Goal: Information Seeking & Learning: Check status

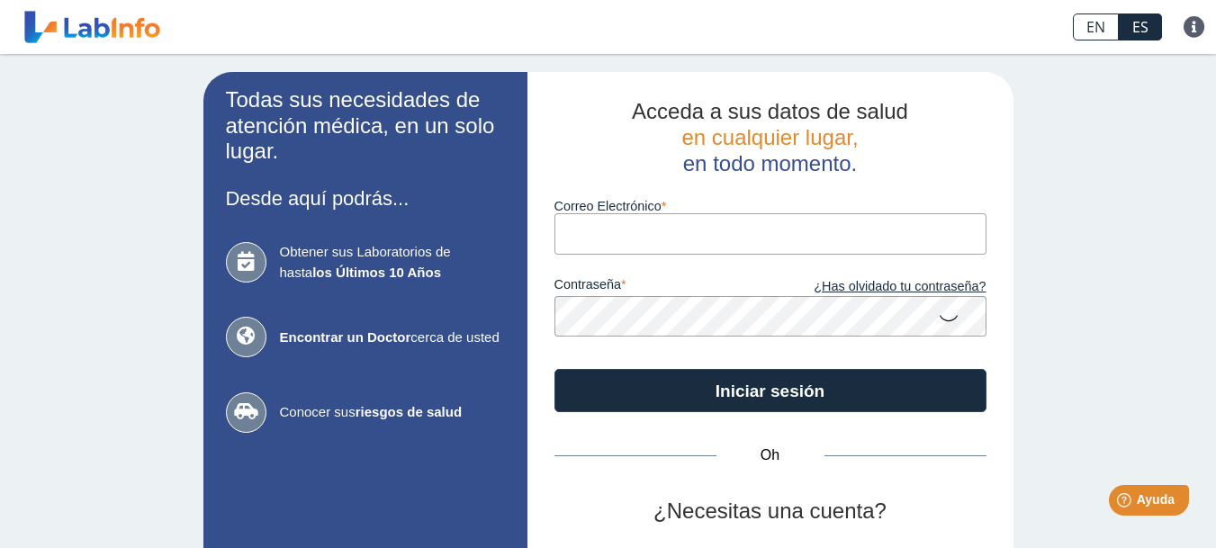
click at [628, 226] on input "Correo Electrónico" at bounding box center [770, 233] width 432 height 40
click at [944, 322] on icon at bounding box center [949, 317] width 22 height 35
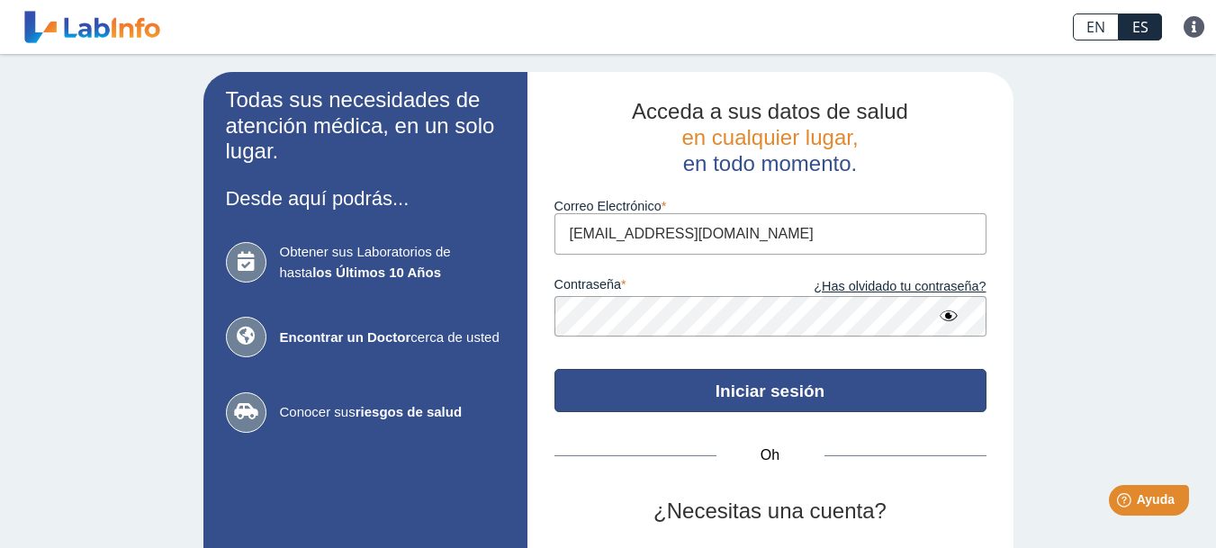
click at [698, 391] on button "Iniciar sesión" at bounding box center [770, 390] width 432 height 43
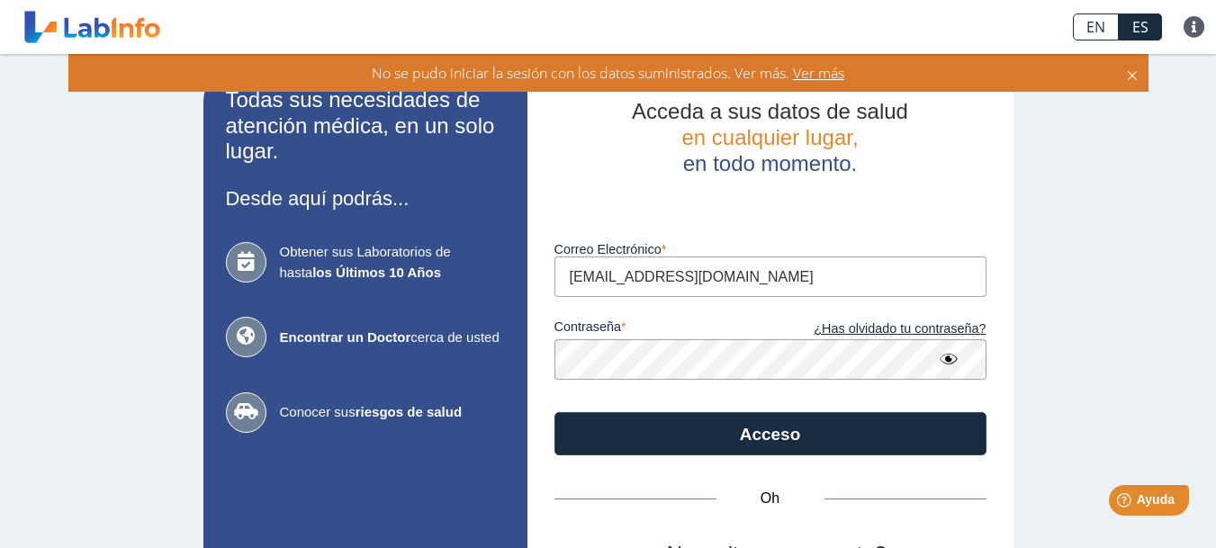
click at [746, 293] on input "[EMAIL_ADDRESS][DOMAIN_NAME]" at bounding box center [770, 276] width 432 height 40
click at [745, 292] on input "[EMAIL_ADDRESS][DOMAIN_NAME]" at bounding box center [770, 276] width 432 height 40
type input "[EMAIL_ADDRESS][DOMAIN_NAME]"
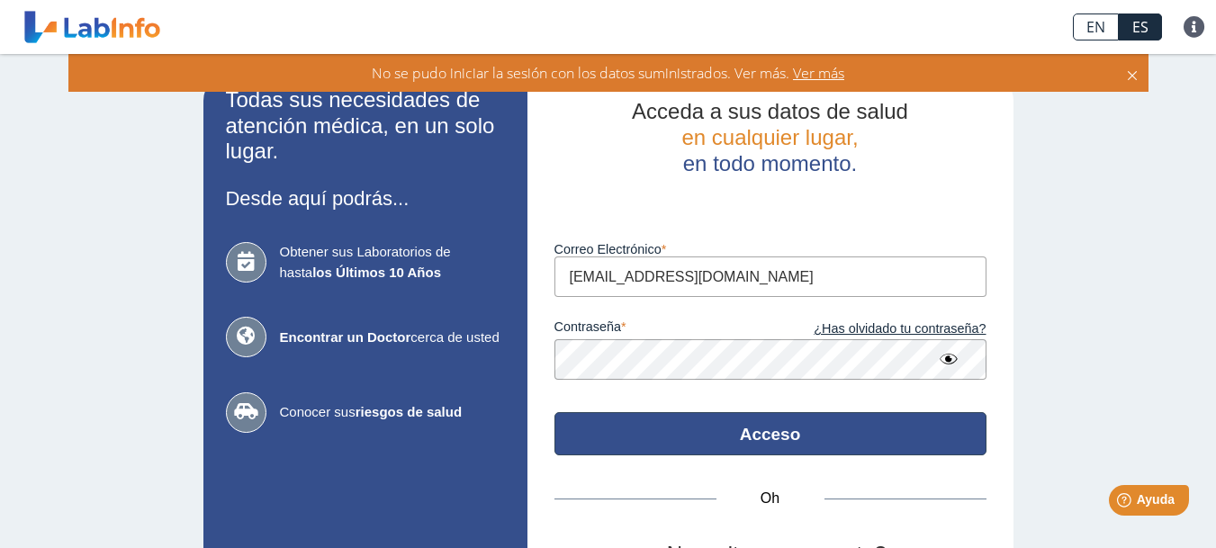
click at [835, 435] on div "Acceda a sus datos de salud en cualquier lugar, en todo momento. Luego de vario…" at bounding box center [770, 398] width 486 height 652
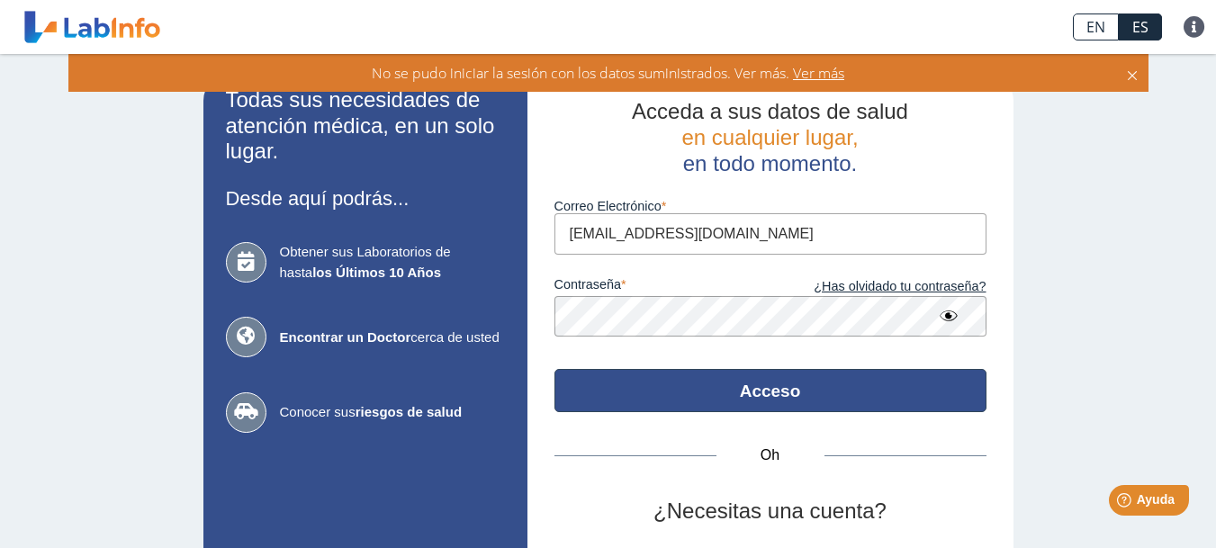
click at [851, 398] on button "Acceso" at bounding box center [770, 390] width 432 height 43
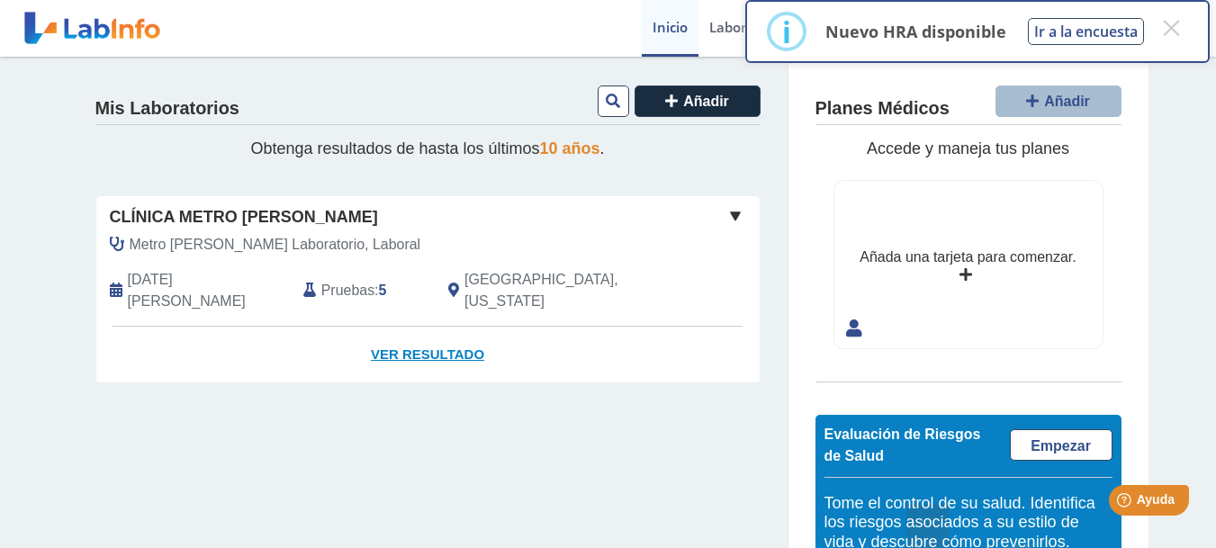
click at [390, 346] on font "Ver resultado" at bounding box center [427, 353] width 113 height 15
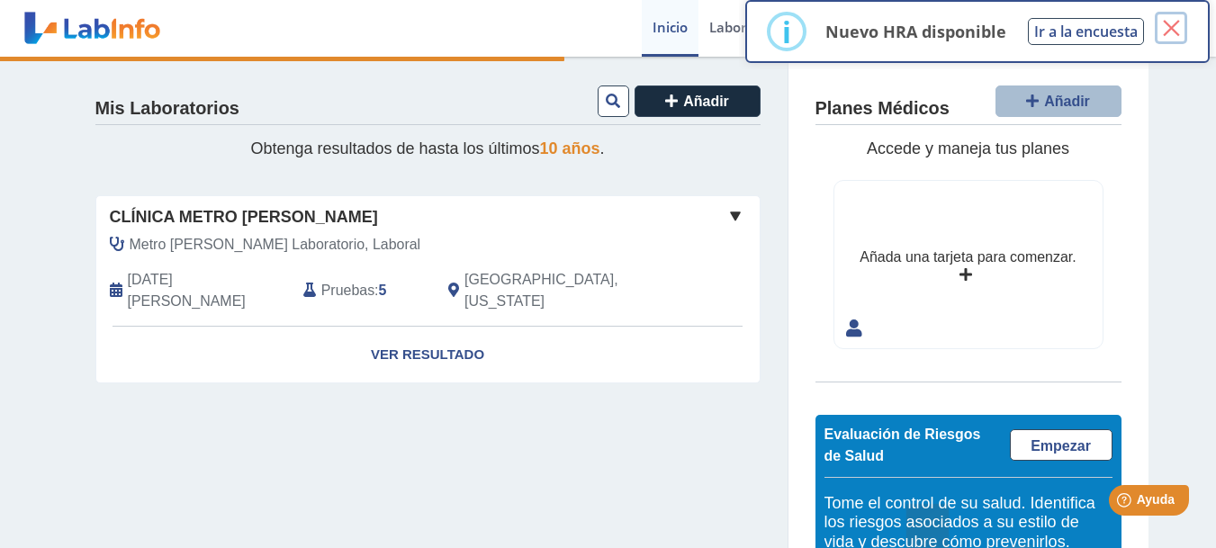
click at [1175, 28] on font "×" at bounding box center [1171, 27] width 22 height 45
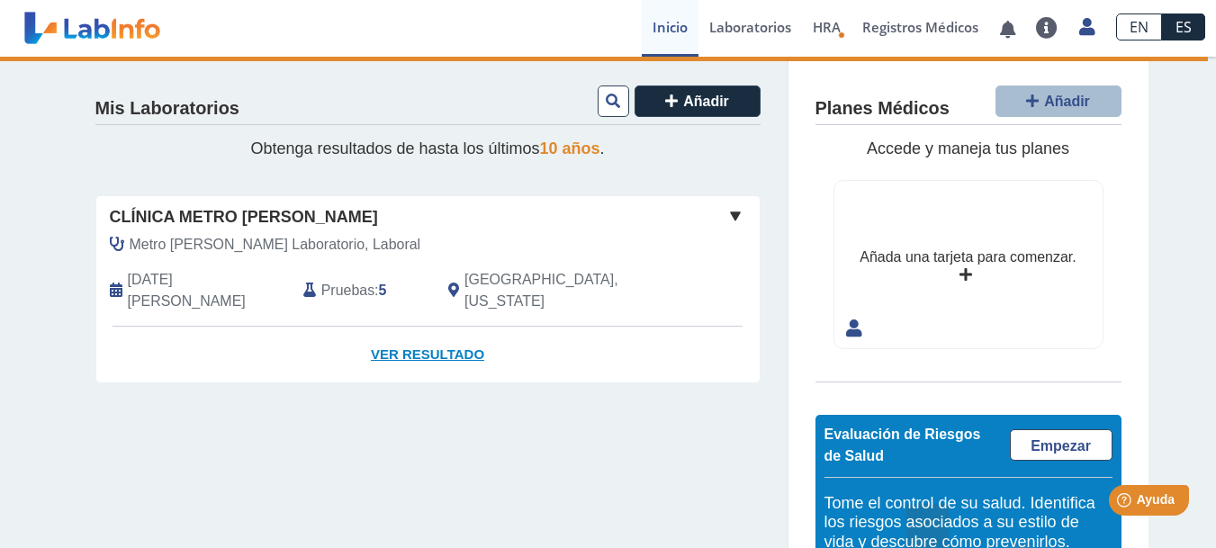
click at [455, 346] on font "Ver resultado" at bounding box center [427, 353] width 113 height 15
click at [358, 283] on font "Pruebas" at bounding box center [347, 290] width 53 height 15
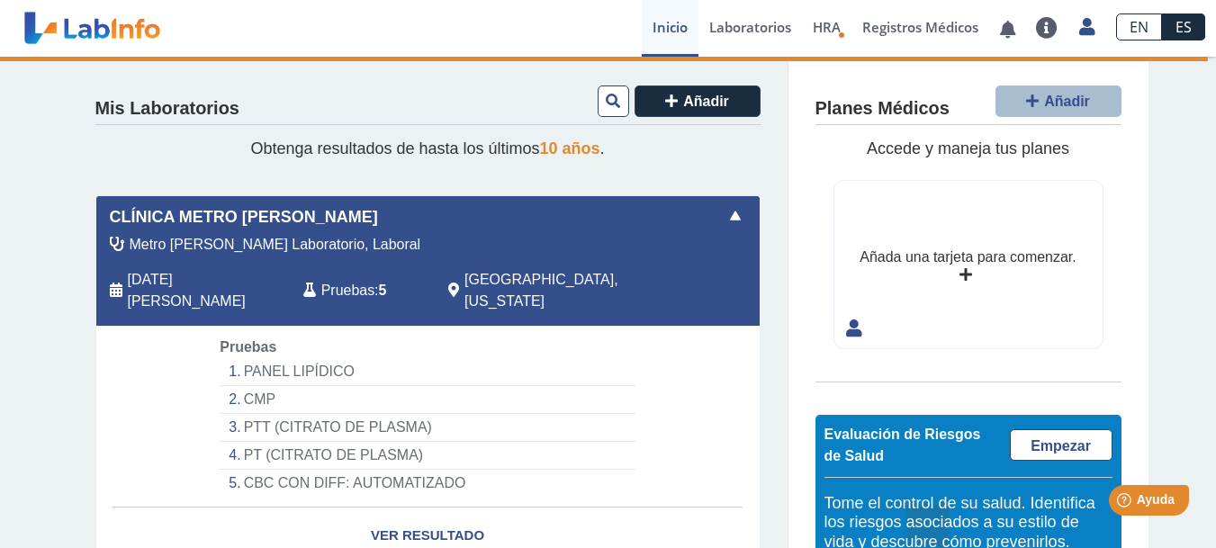
click at [256, 364] on font "PANEL LIPÍDICO" at bounding box center [299, 371] width 111 height 15
click at [434, 524] on link "Ver resultado" at bounding box center [427, 536] width 663 height 57
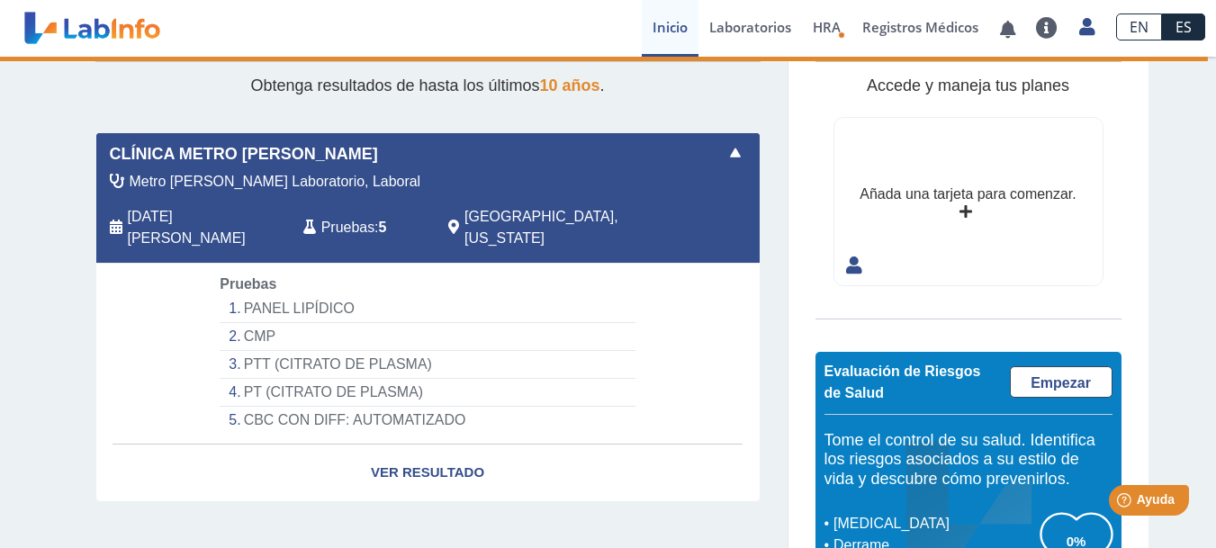
scroll to position [139, 0]
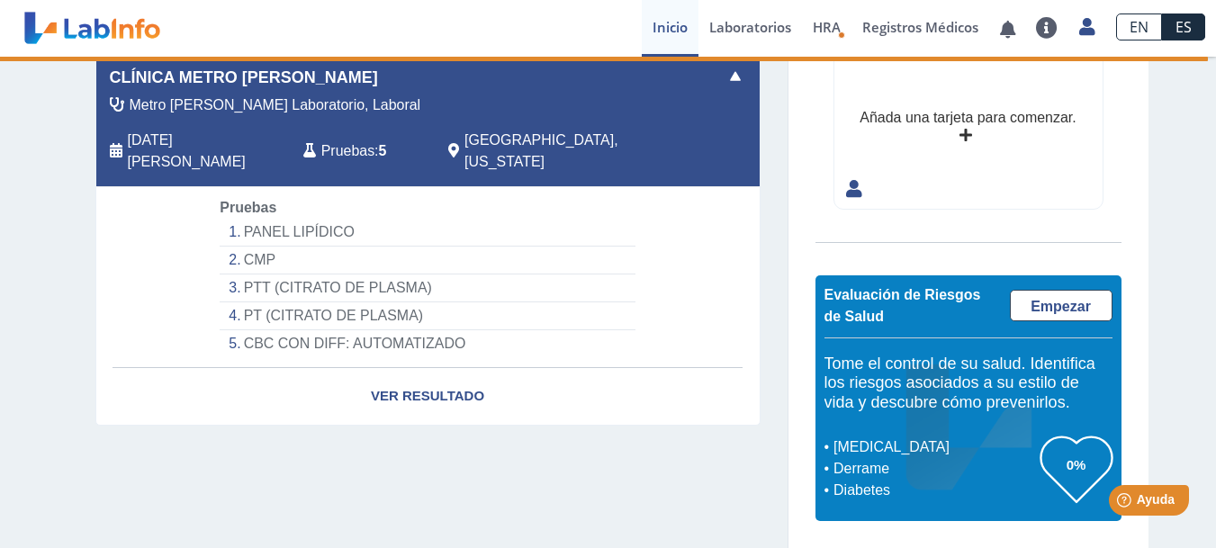
click at [267, 224] on font "PANEL LIPÍDICO" at bounding box center [299, 231] width 111 height 15
click at [274, 336] on font "CBC CON DIFF: AUTOMATIZADO" at bounding box center [355, 343] width 222 height 15
click at [292, 224] on font "PANEL LIPÍDICO" at bounding box center [299, 231] width 111 height 15
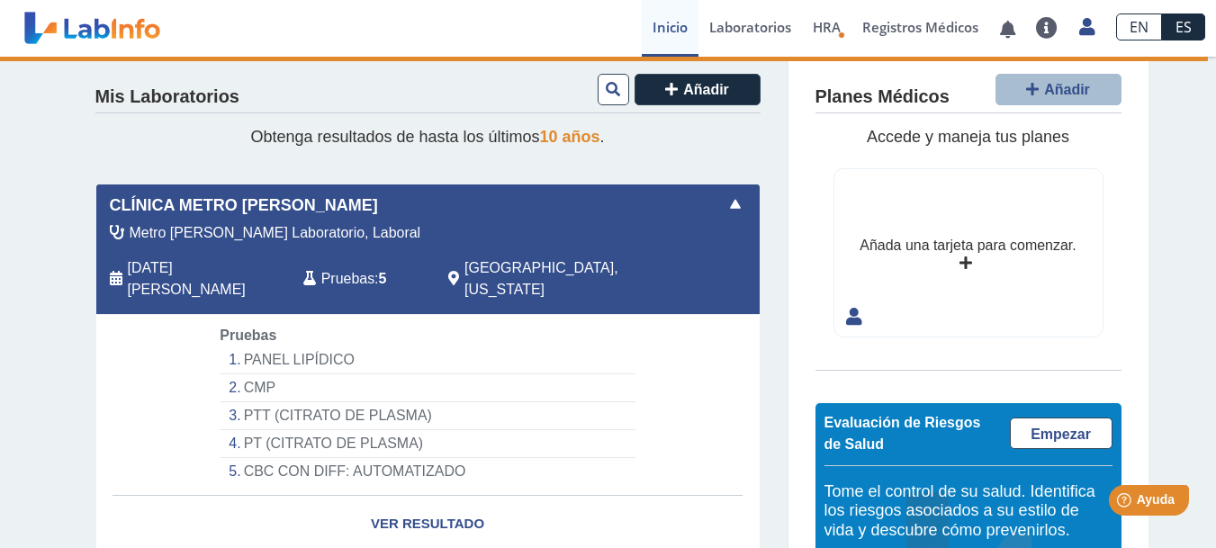
scroll to position [0, 0]
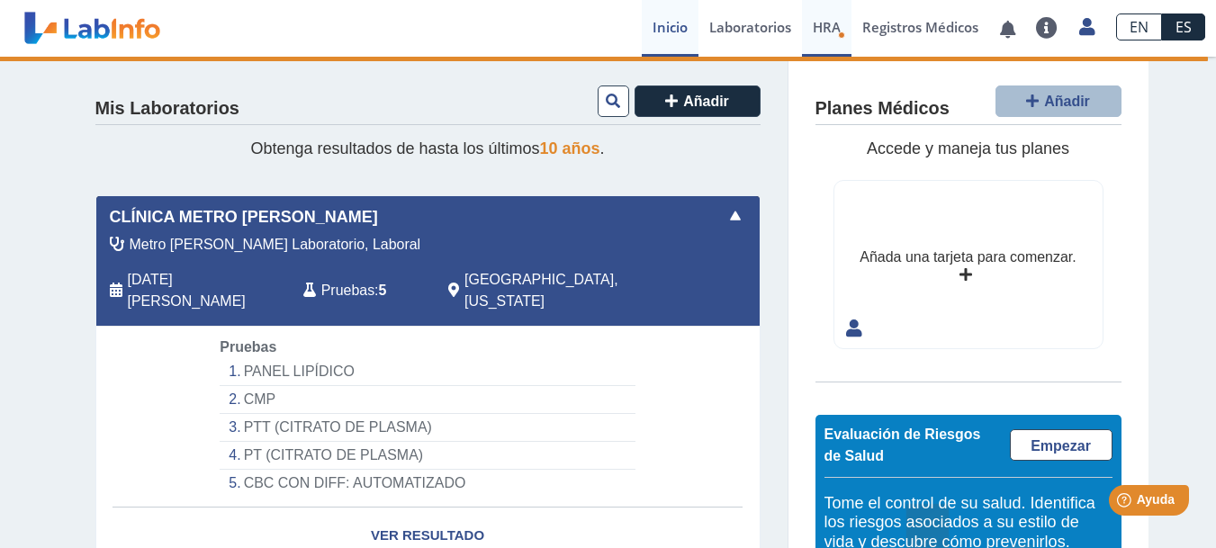
click at [813, 34] on font "HRA" at bounding box center [827, 27] width 28 height 18
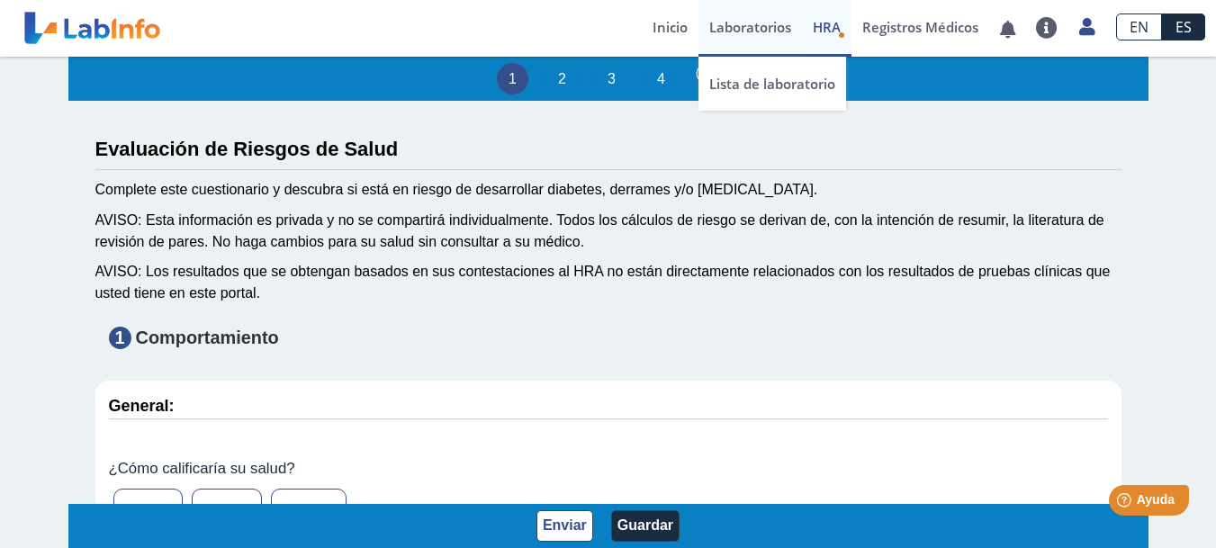
click at [730, 30] on font "Laboratorios" at bounding box center [750, 27] width 82 height 18
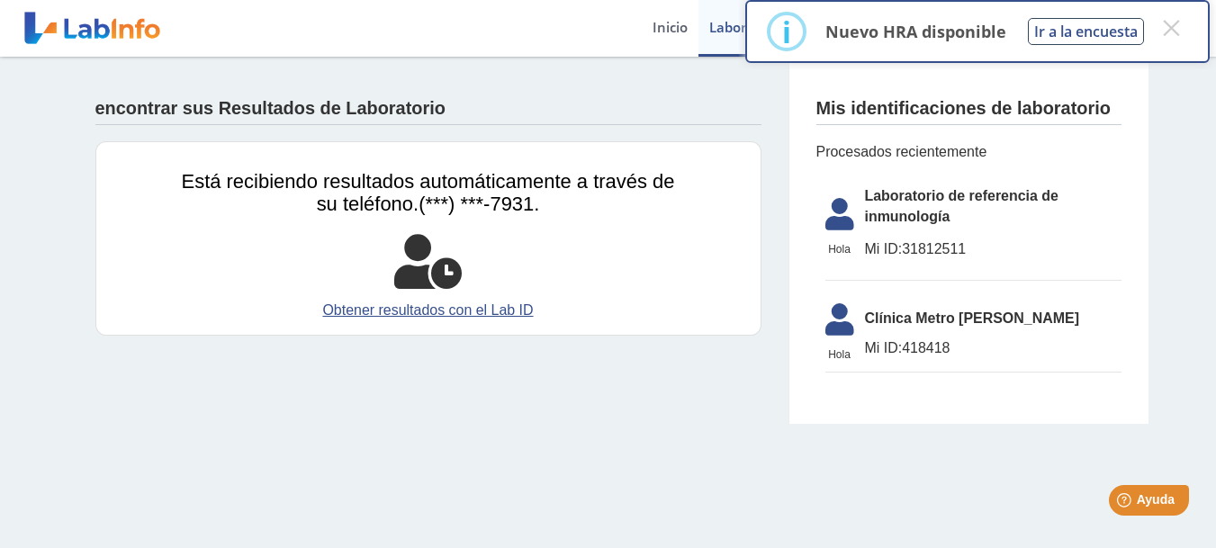
click at [924, 250] on font "31812511" at bounding box center [934, 248] width 64 height 15
click at [478, 307] on font "Obtener resultados con el Lab ID" at bounding box center [427, 309] width 211 height 15
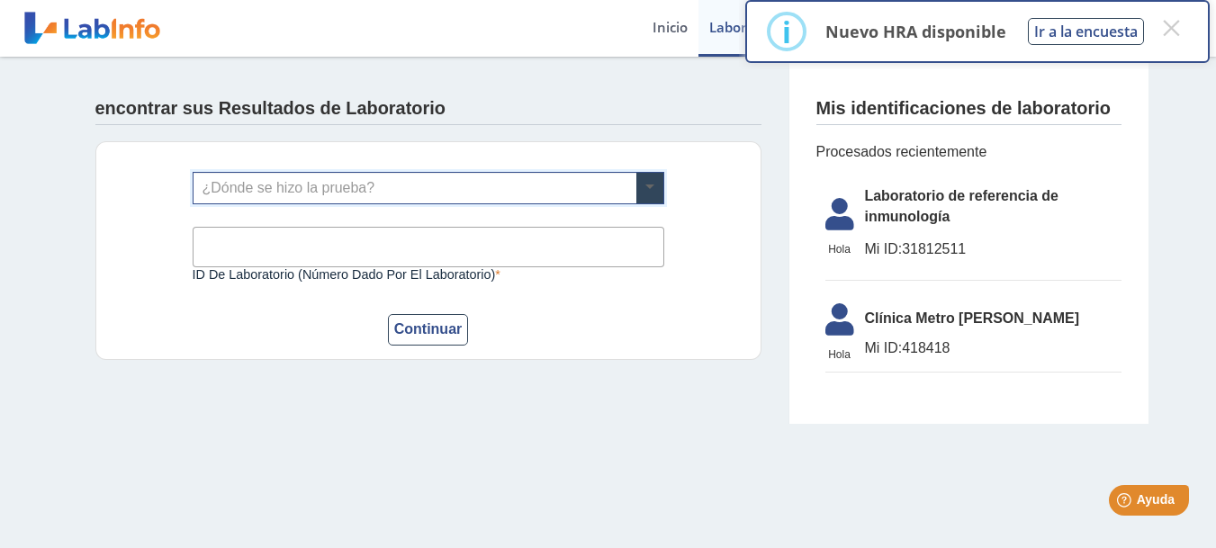
click at [650, 184] on span at bounding box center [649, 188] width 27 height 31
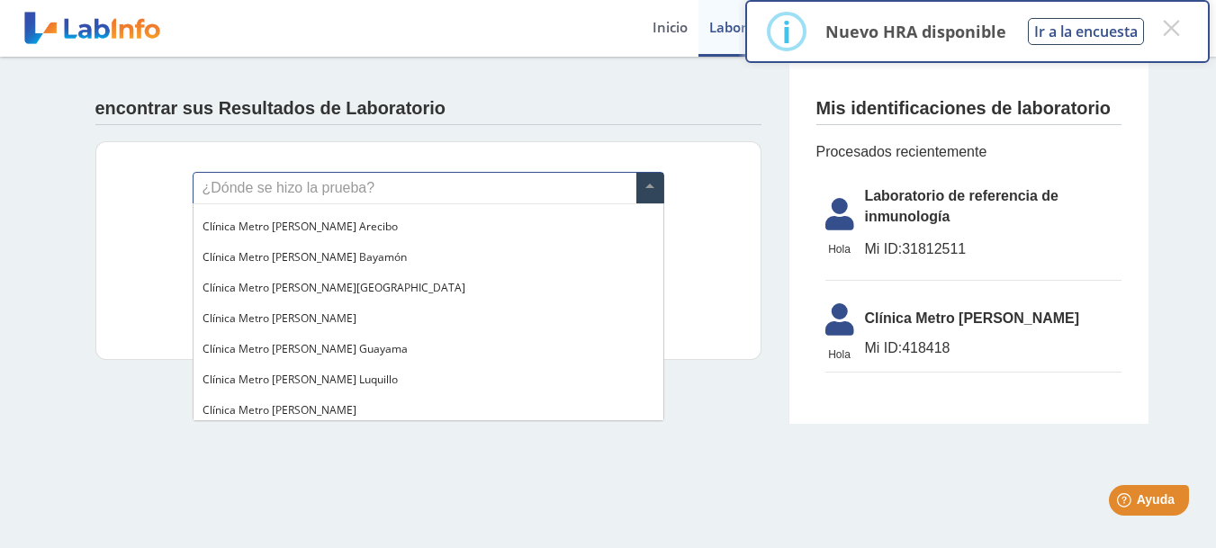
scroll to position [1260, 0]
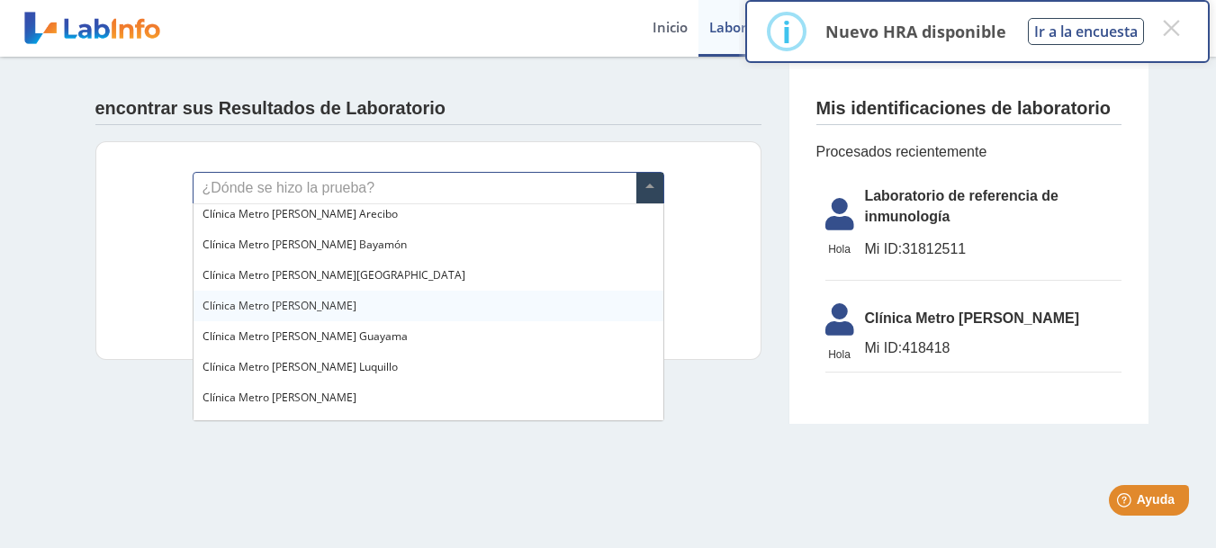
click at [353, 307] on div "Clínica Metro [PERSON_NAME]" at bounding box center [428, 306] width 470 height 31
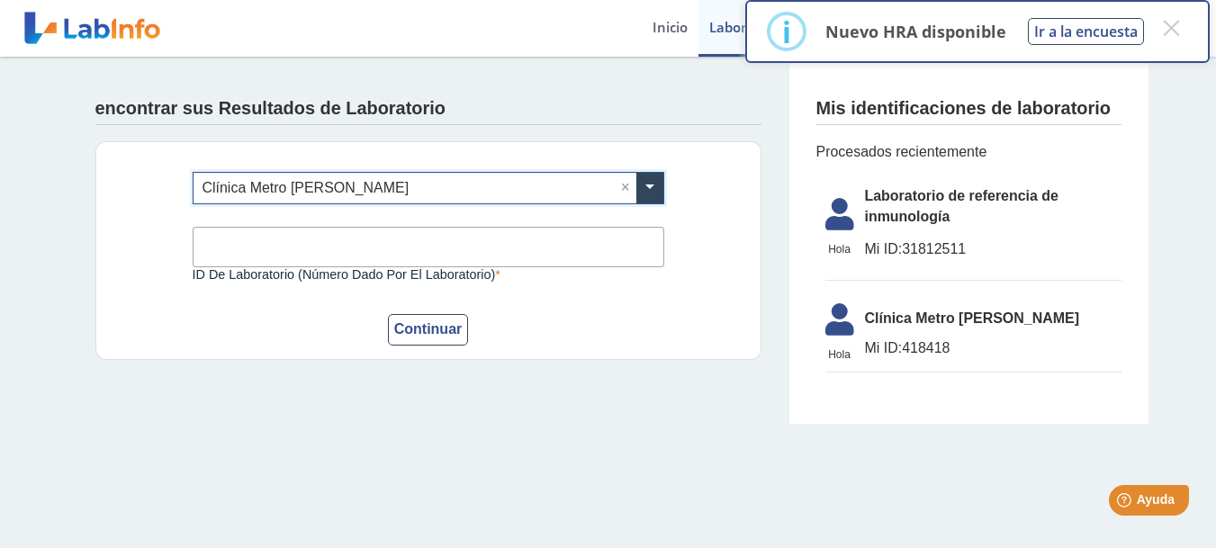
click at [346, 252] on input "ID de laboratorio (número dado por el laboratorio)" at bounding box center [429, 247] width 472 height 40
drag, startPoint x: 953, startPoint y: 346, endPoint x: 896, endPoint y: 348, distance: 56.8
click at [896, 348] on span "Mi ID: 418418" at bounding box center [993, 348] width 256 height 22
click at [921, 346] on font "418418" at bounding box center [926, 347] width 48 height 15
drag, startPoint x: 921, startPoint y: 346, endPoint x: 945, endPoint y: 345, distance: 23.5
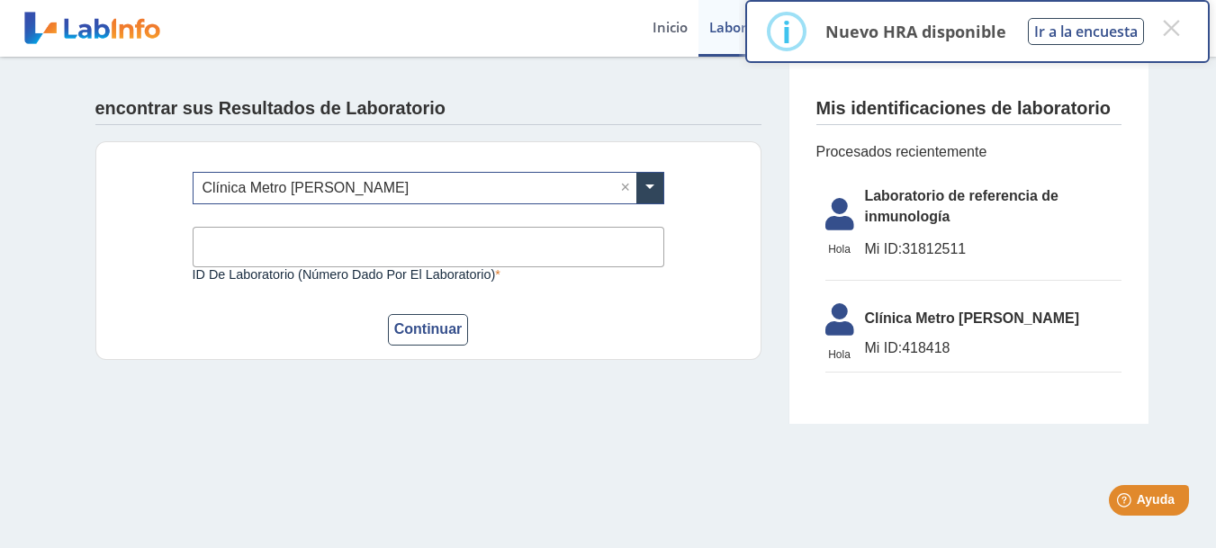
click at [920, 346] on font "418418" at bounding box center [926, 347] width 48 height 15
drag, startPoint x: 970, startPoint y: 346, endPoint x: 656, endPoint y: 315, distance: 315.5
click at [694, 317] on app-lab-results-create "encontrar sus Resultados de Laboratorio ¿Dónde se hizo la prueba? × Clínica Met…" at bounding box center [608, 241] width 1080 height 368
click at [433, 326] on font "Continuar" at bounding box center [428, 328] width 68 height 15
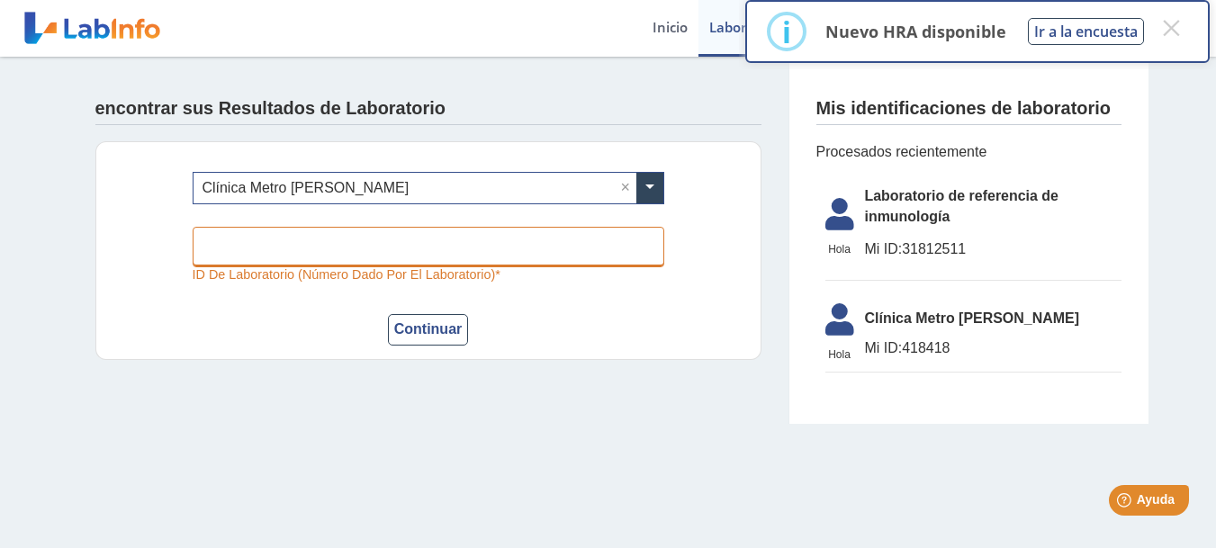
click at [345, 247] on input "ID de laboratorio (número dado por el laboratorio)" at bounding box center [429, 247] width 472 height 40
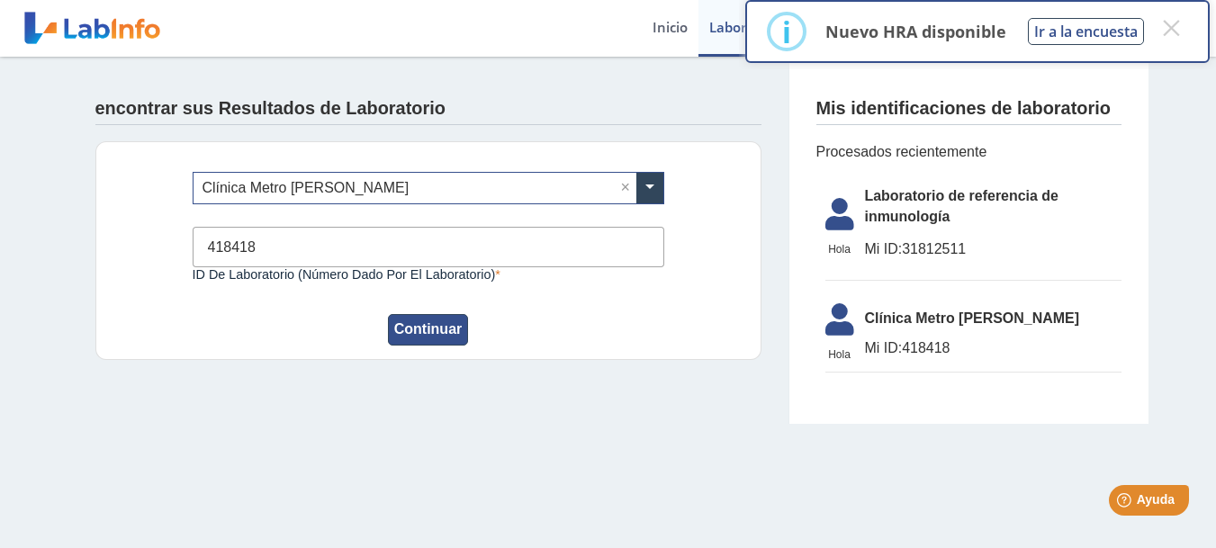
type input "418418"
click at [447, 331] on font "Continuar" at bounding box center [428, 328] width 68 height 15
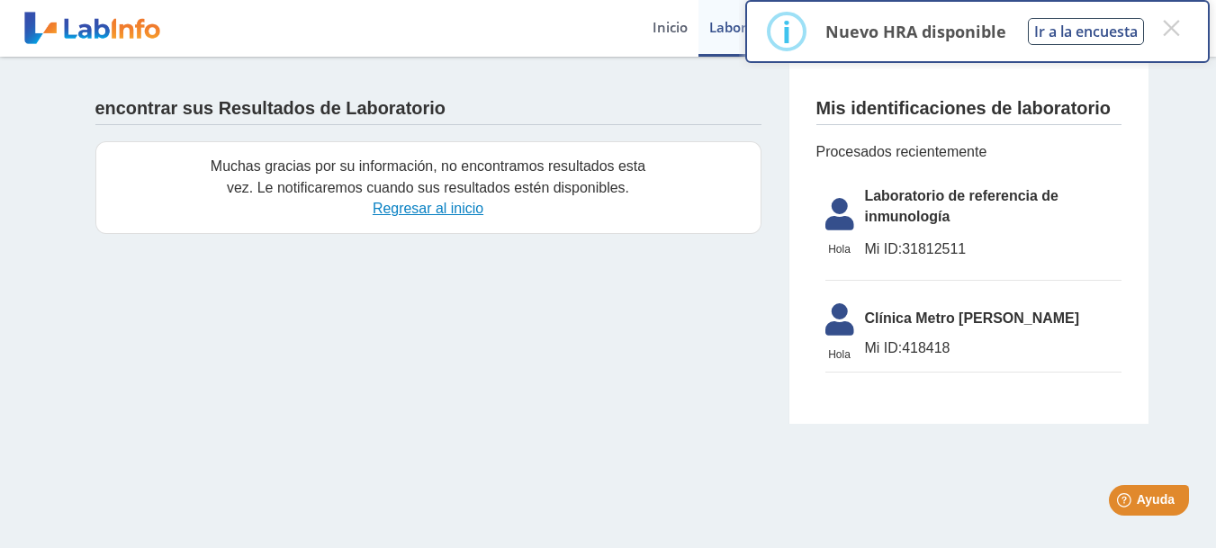
click at [425, 211] on font "Regresar al inicio" at bounding box center [428, 208] width 111 height 15
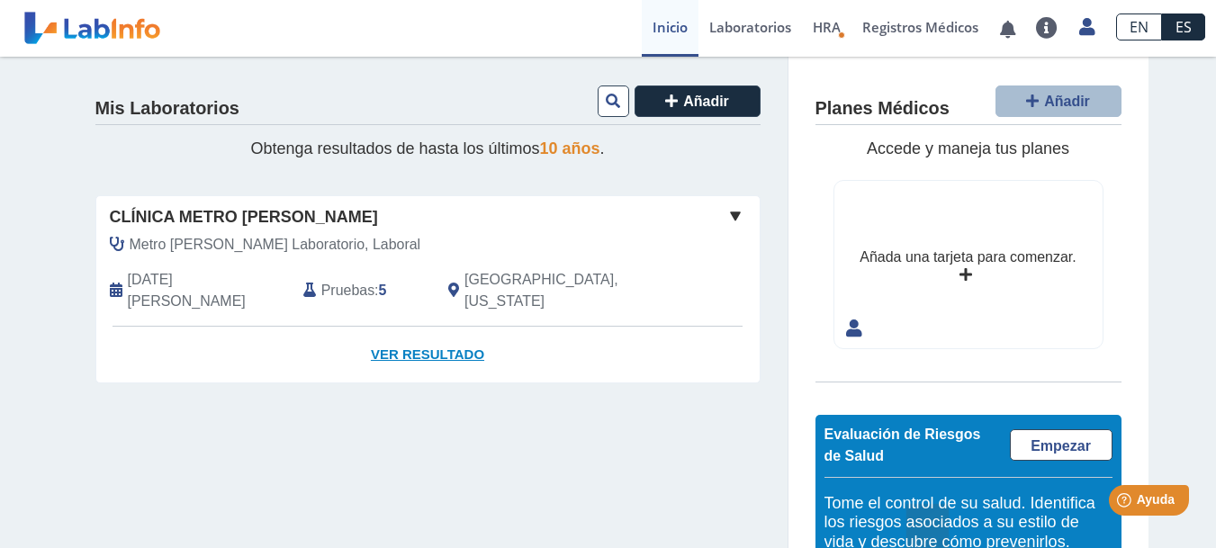
click at [388, 346] on font "Ver resultado" at bounding box center [427, 353] width 113 height 15
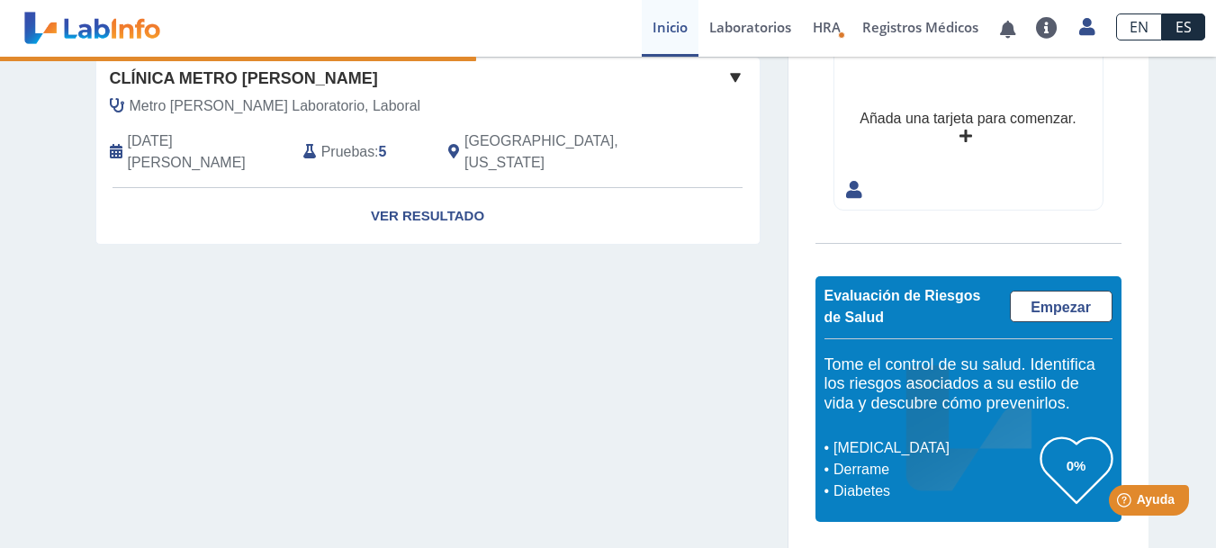
scroll to position [139, 0]
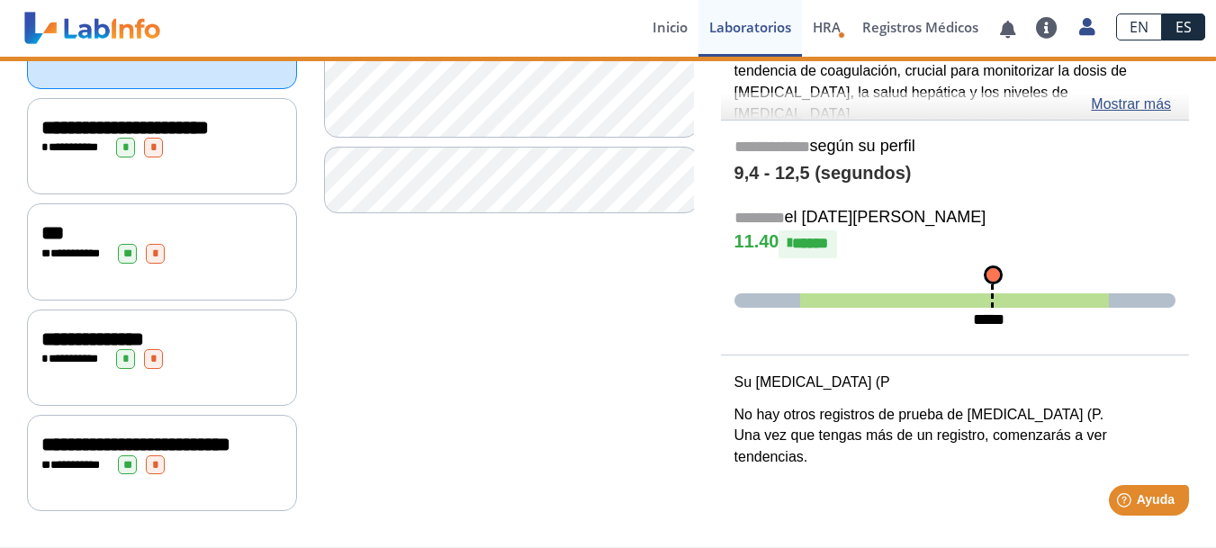
scroll to position [337, 0]
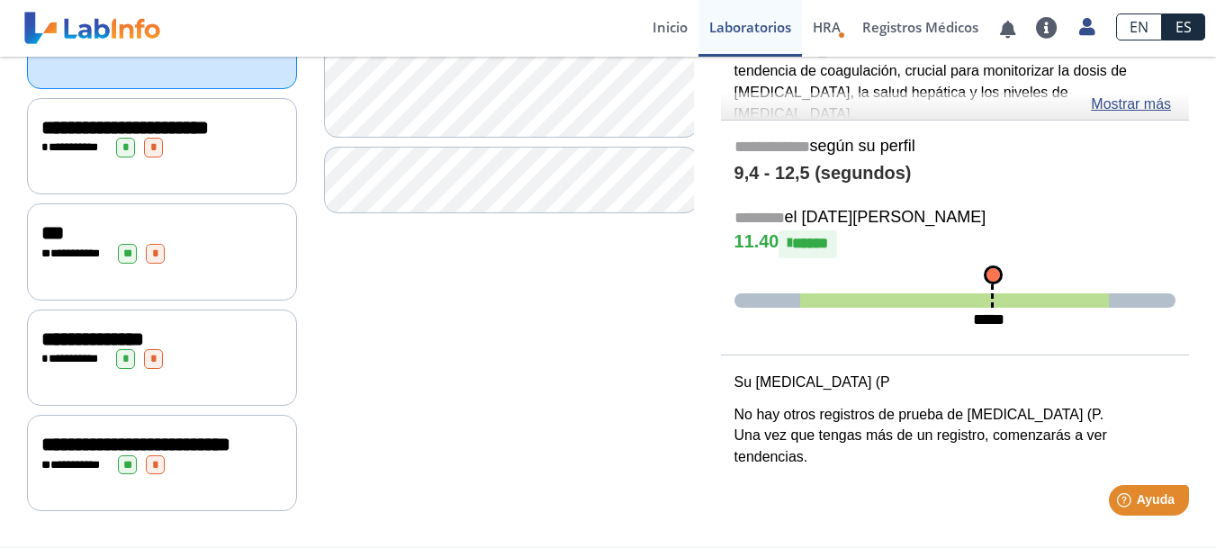
click at [220, 434] on div "**********" at bounding box center [161, 445] width 241 height 22
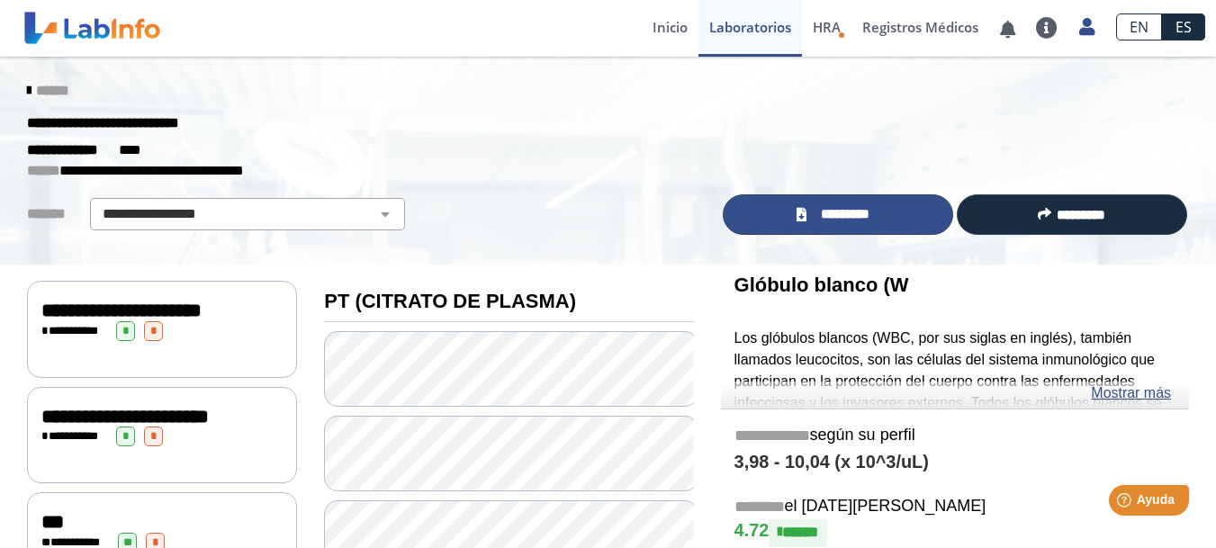
click at [868, 215] on font "*********" at bounding box center [845, 213] width 49 height 13
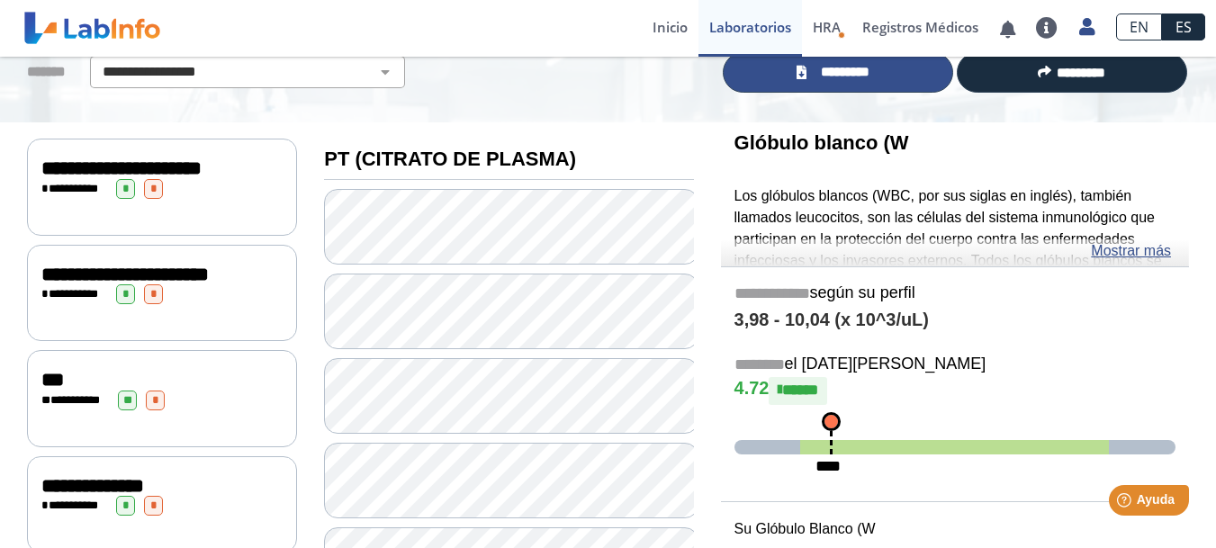
scroll to position [360, 0]
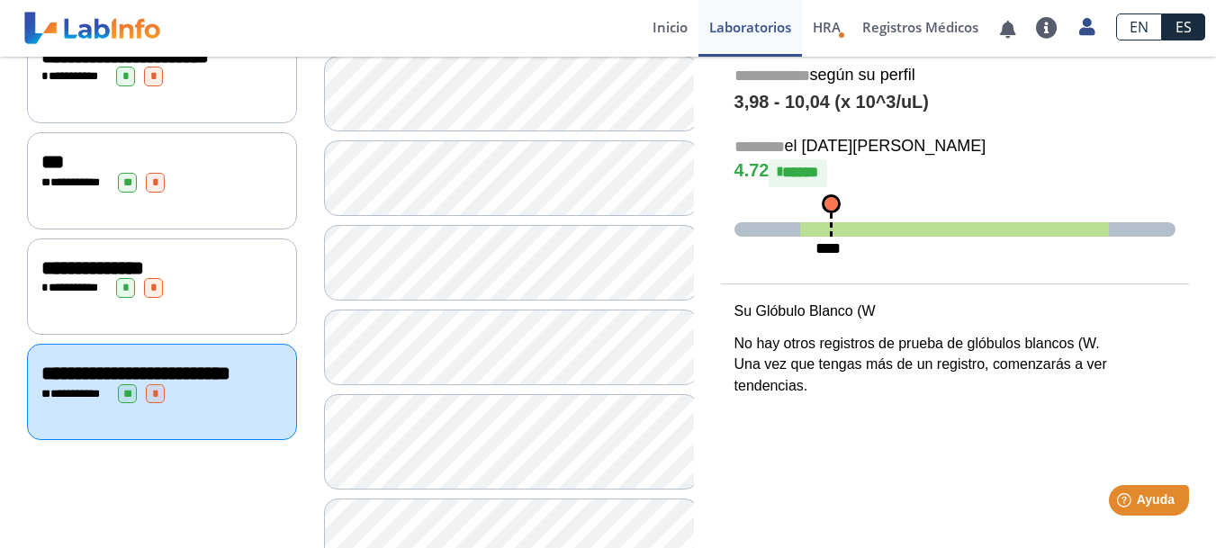
click at [236, 298] on div "**********" at bounding box center [161, 288] width 241 height 20
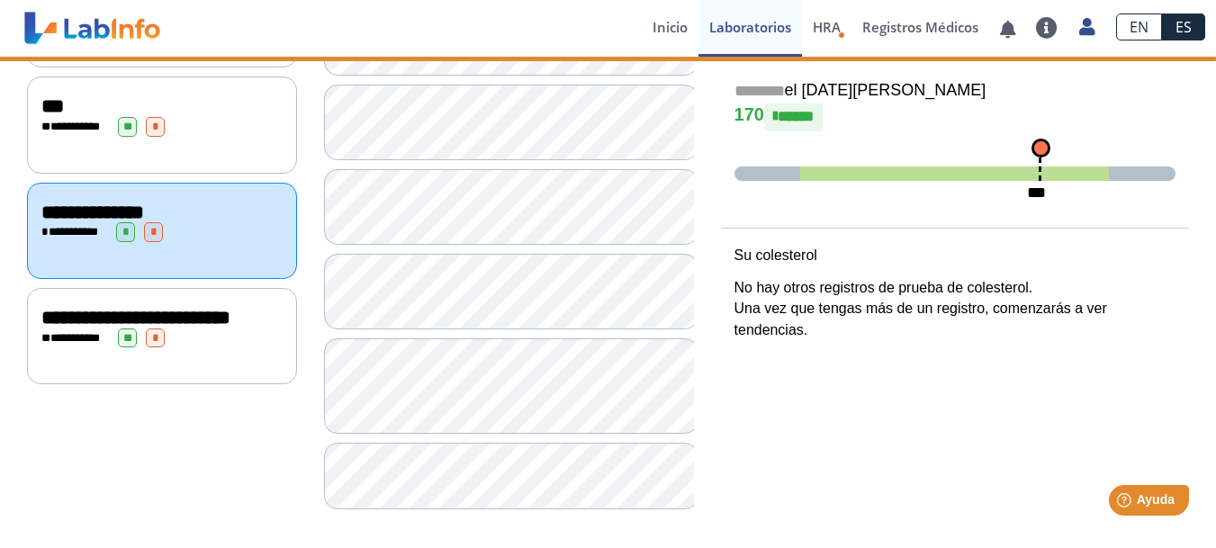
scroll to position [422, 0]
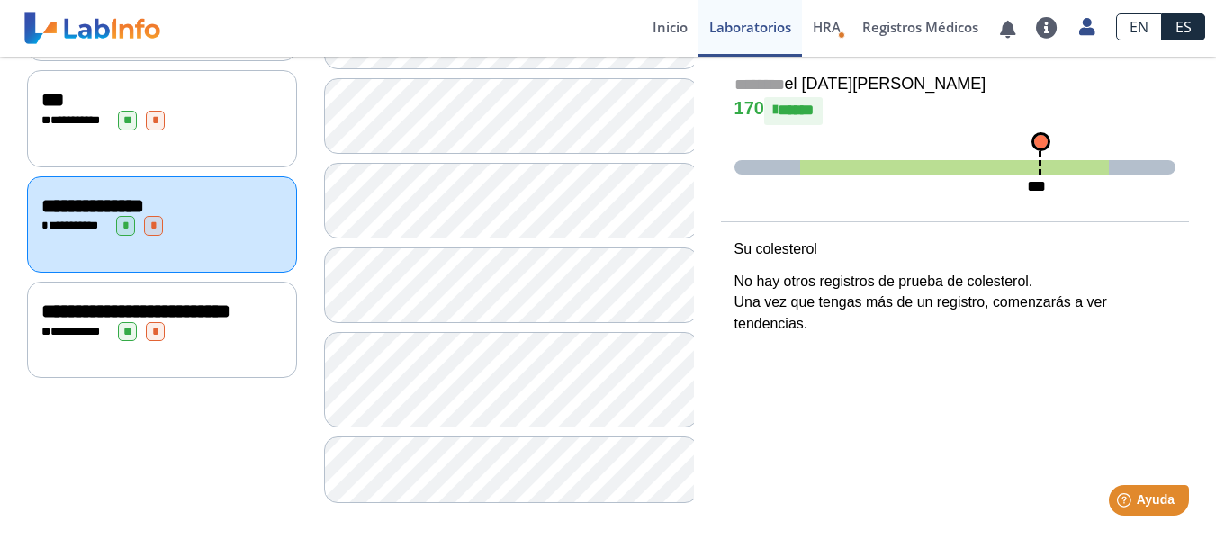
click at [217, 322] on div "**********" at bounding box center [161, 312] width 241 height 22
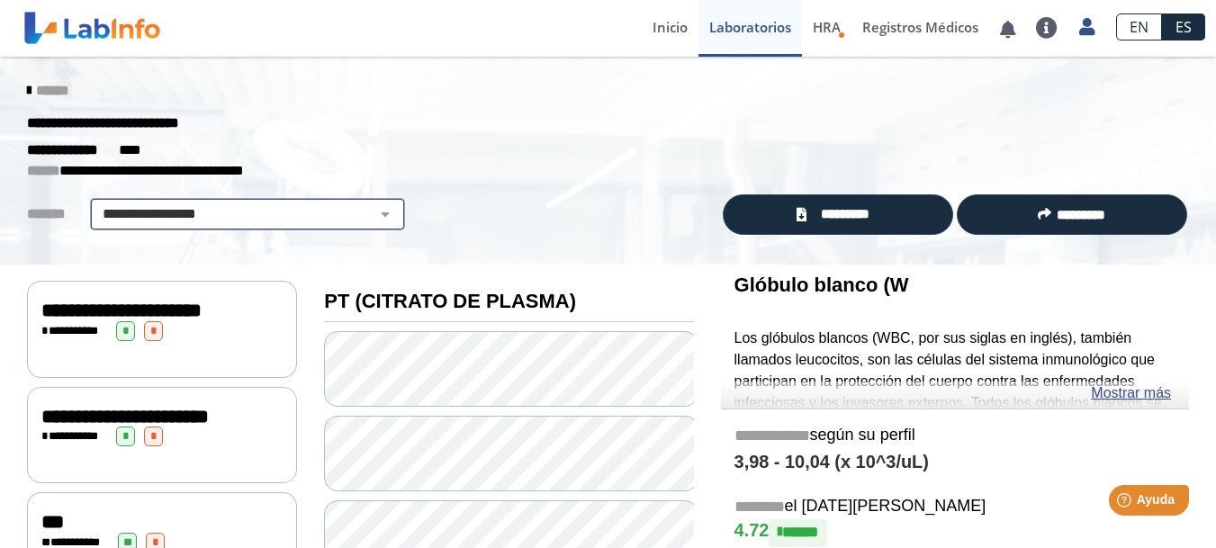
click at [368, 216] on select "**********" at bounding box center [247, 214] width 304 height 22
